Goal: Find specific page/section: Find specific page/section

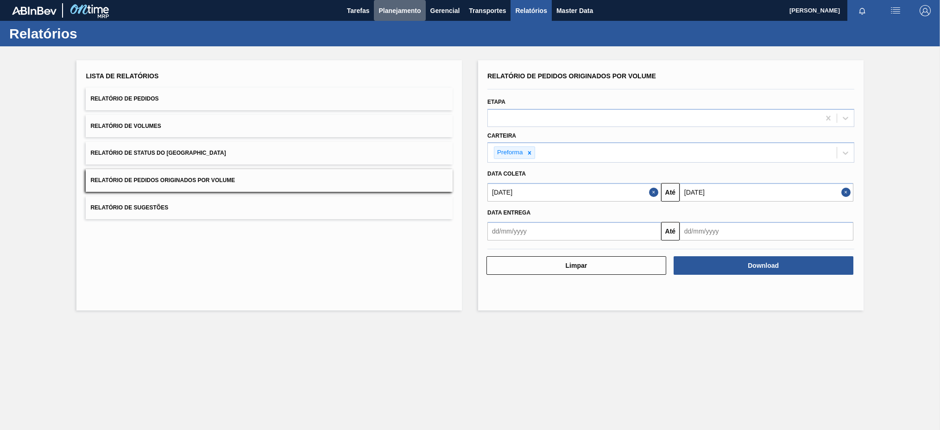
click at [391, 11] on span "Planejamento" at bounding box center [399, 10] width 42 height 11
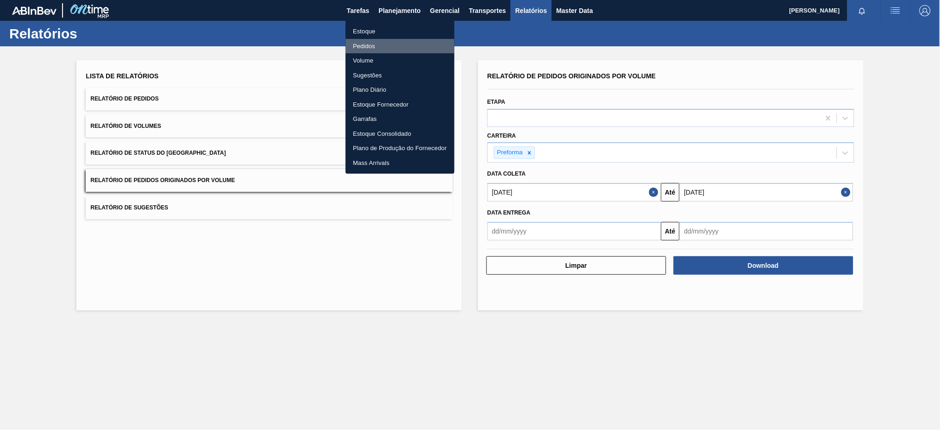
click at [371, 45] on li "Pedidos" at bounding box center [400, 46] width 109 height 15
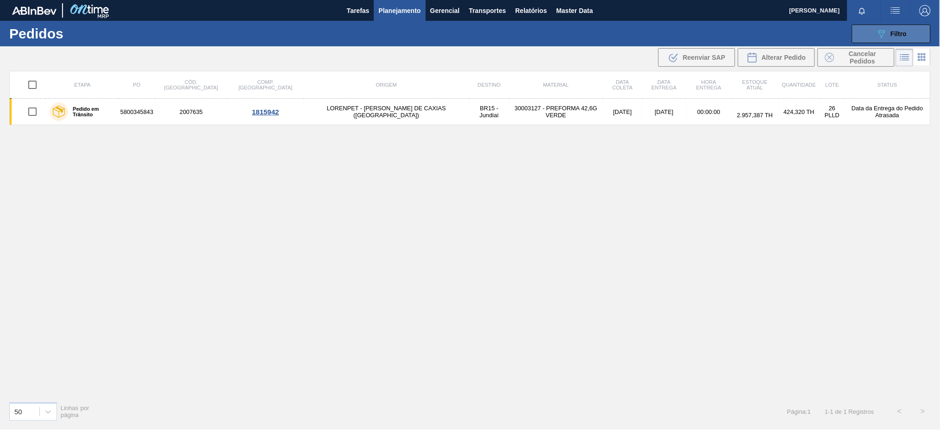
click at [870, 30] on button "089F7B8B-B2A5-4AFE-B5C0-19BA573D28AC Filtro" at bounding box center [891, 34] width 79 height 19
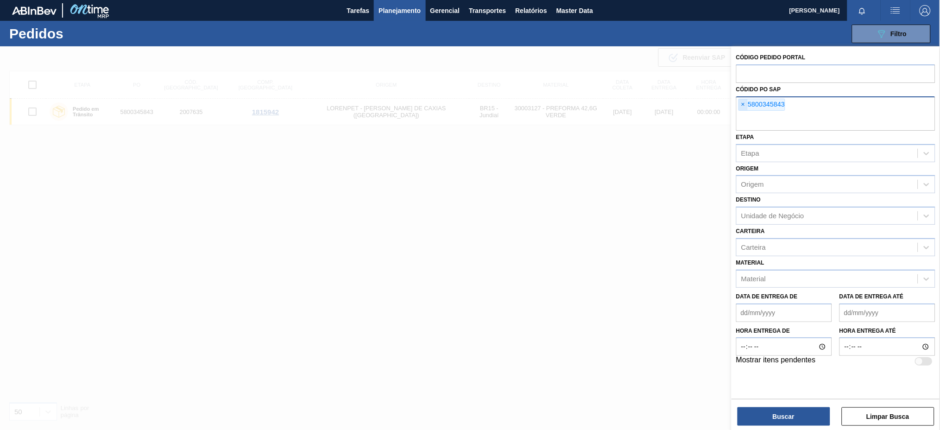
click at [741, 108] on span "×" at bounding box center [743, 104] width 9 height 11
paste input "text"
click at [776, 417] on button "Buscar" at bounding box center [783, 416] width 93 height 19
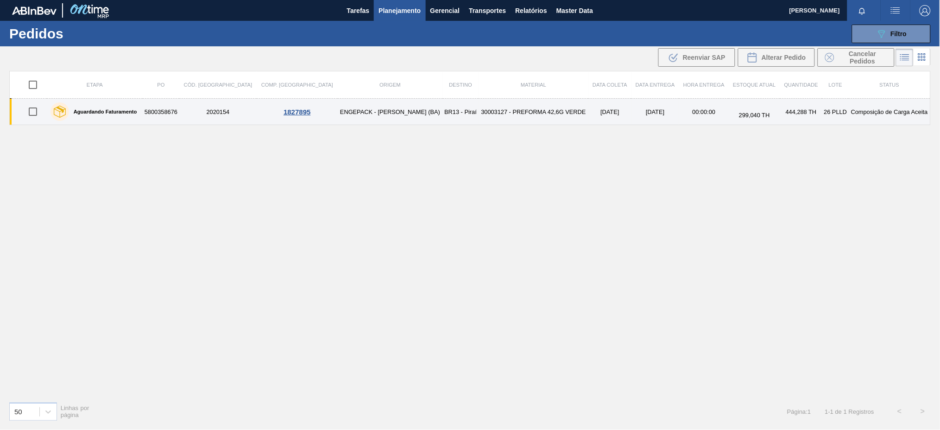
click at [478, 113] on td "30003127 - PREFORMA 42,6G VERDE" at bounding box center [533, 112] width 110 height 26
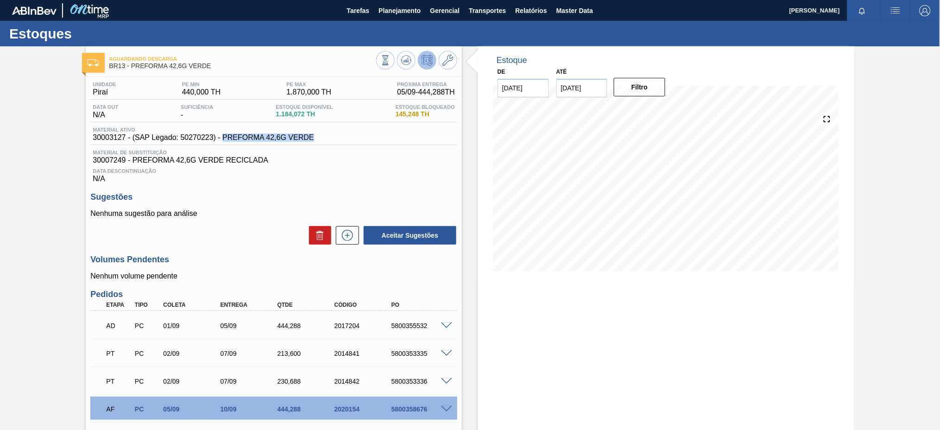
copy span "PREFORMA 42,6G VERDE"
drag, startPoint x: 330, startPoint y: 133, endPoint x: 226, endPoint y: 138, distance: 104.4
click at [226, 138] on div "Material ativo 30003127 - (SAP Legado: 50270223) - PREFORMA 42,6G VERDE" at bounding box center [273, 136] width 367 height 18
copy span "PREFORMA 42,6G VERDE"
click at [377, 13] on button "Planejamento" at bounding box center [399, 10] width 51 height 21
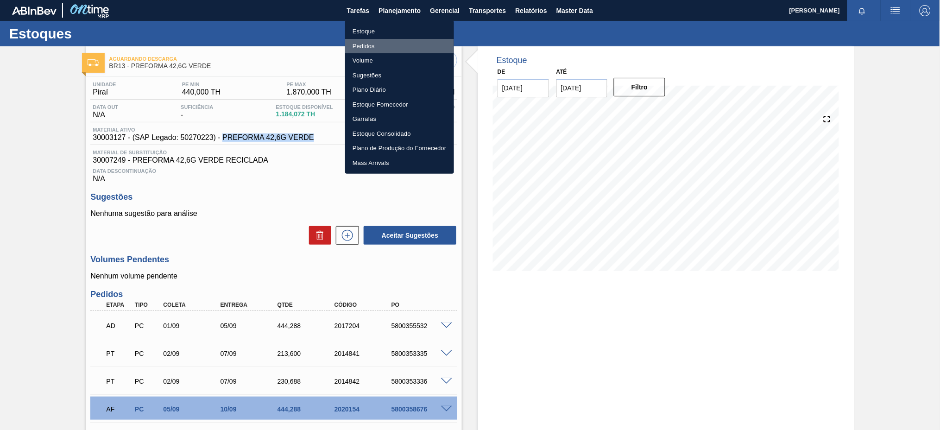
click at [377, 44] on li "Pedidos" at bounding box center [399, 46] width 109 height 15
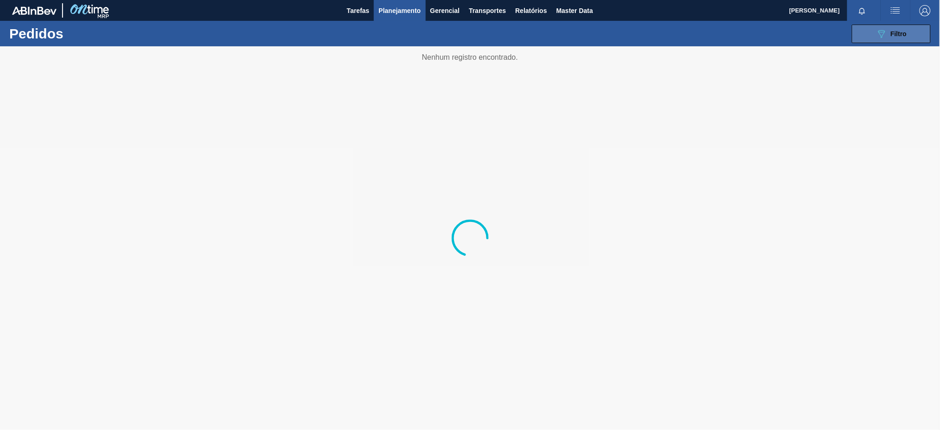
click at [862, 35] on button "089F7B8B-B2A5-4AFE-B5C0-19BA573D28AC Filtro" at bounding box center [891, 34] width 79 height 19
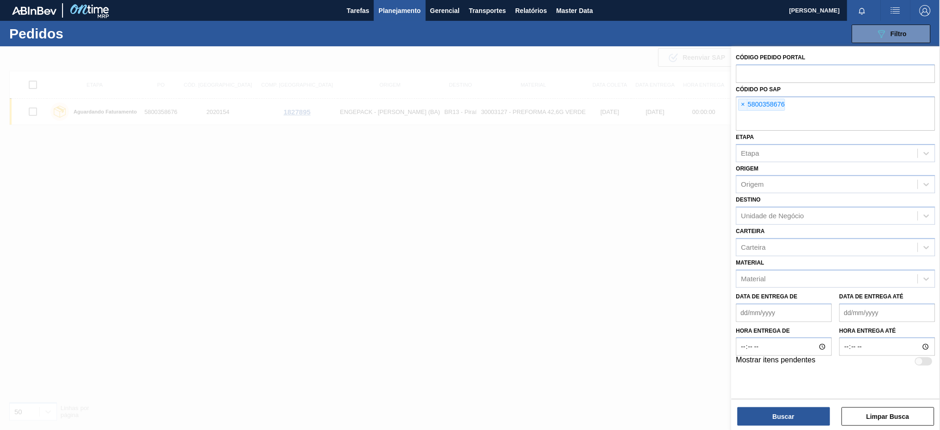
click at [742, 105] on span "×" at bounding box center [743, 104] width 9 height 11
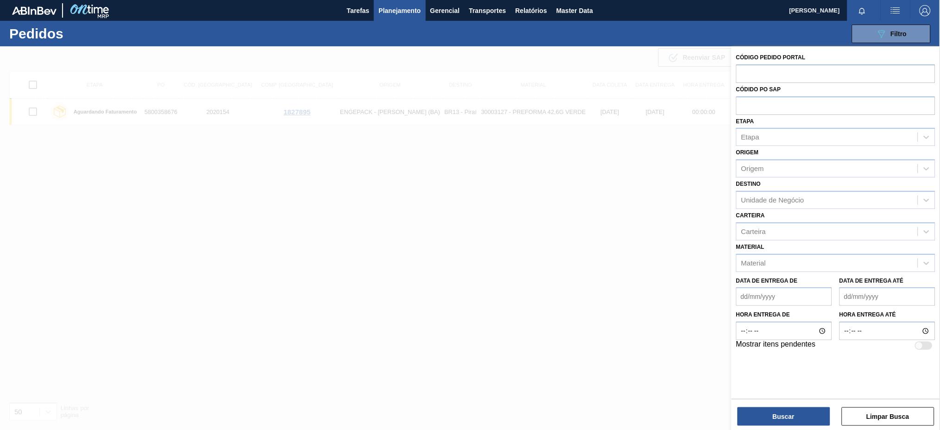
paste input "5800362571"
type input "5800362571"
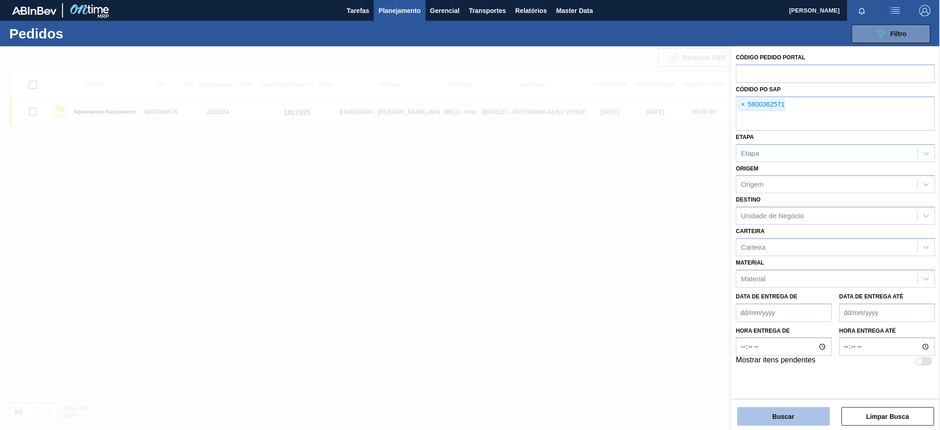
click at [756, 418] on button "Buscar" at bounding box center [783, 416] width 93 height 19
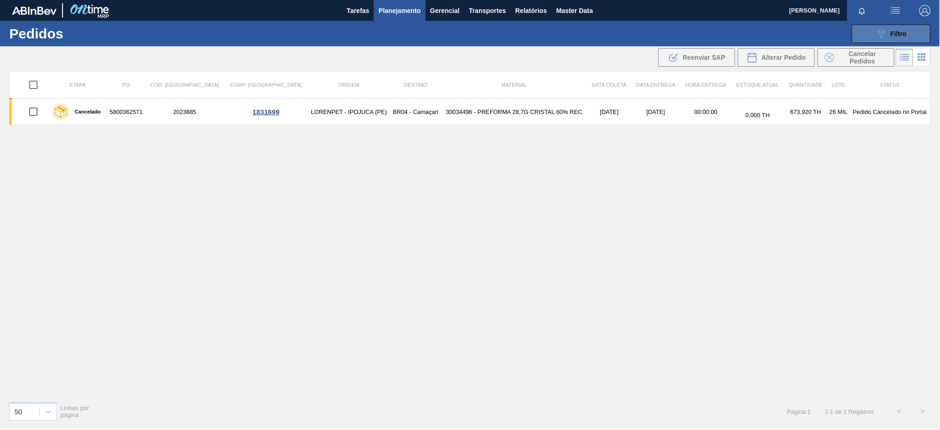
click at [892, 34] on span "Filtro" at bounding box center [899, 33] width 16 height 7
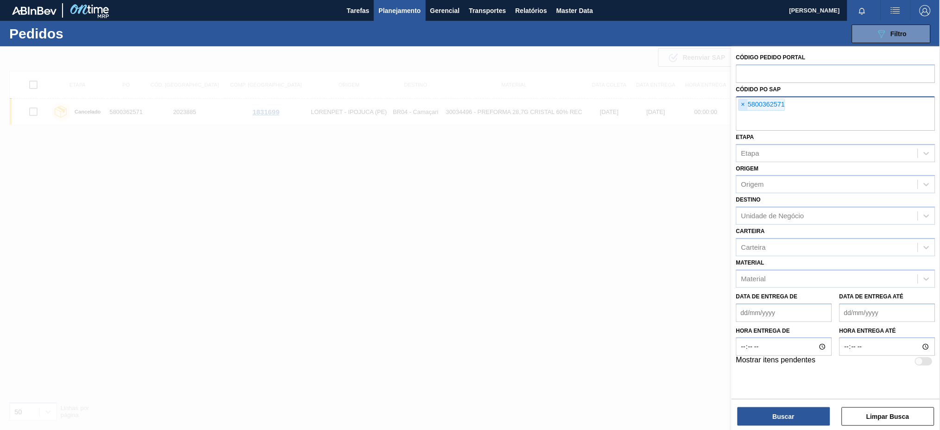
click at [746, 107] on span "×" at bounding box center [743, 104] width 9 height 11
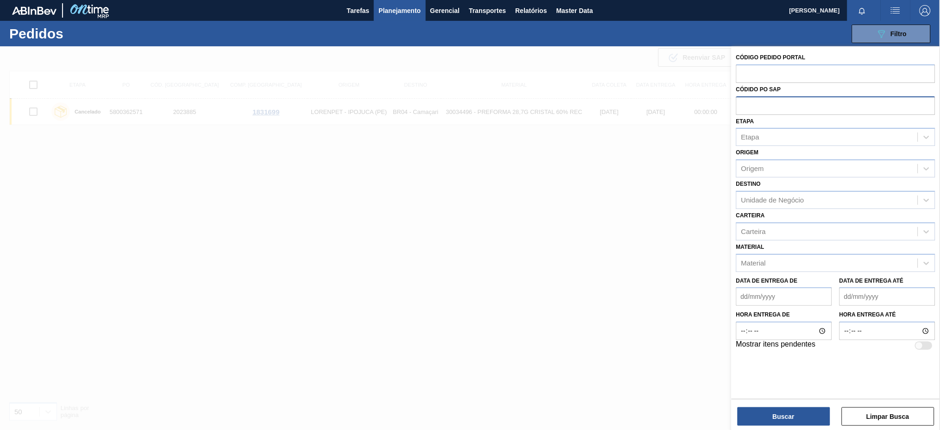
paste input "text"
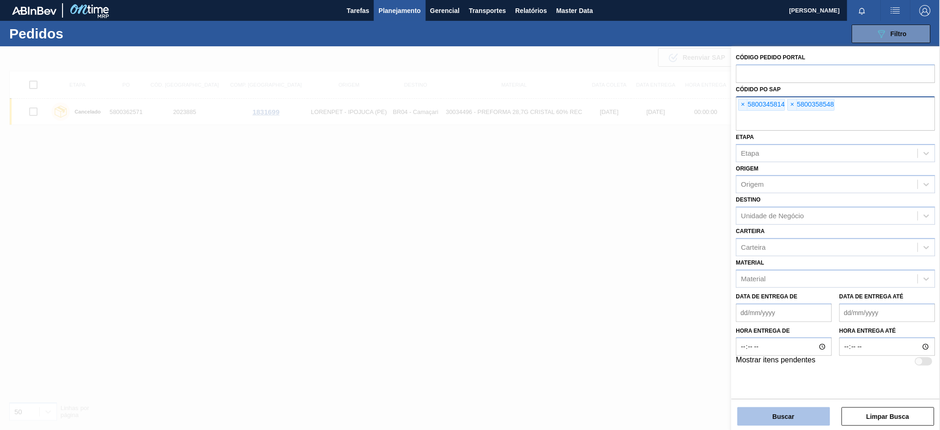
click at [758, 413] on button "Buscar" at bounding box center [783, 416] width 93 height 19
